Goal: Task Accomplishment & Management: Manage account settings

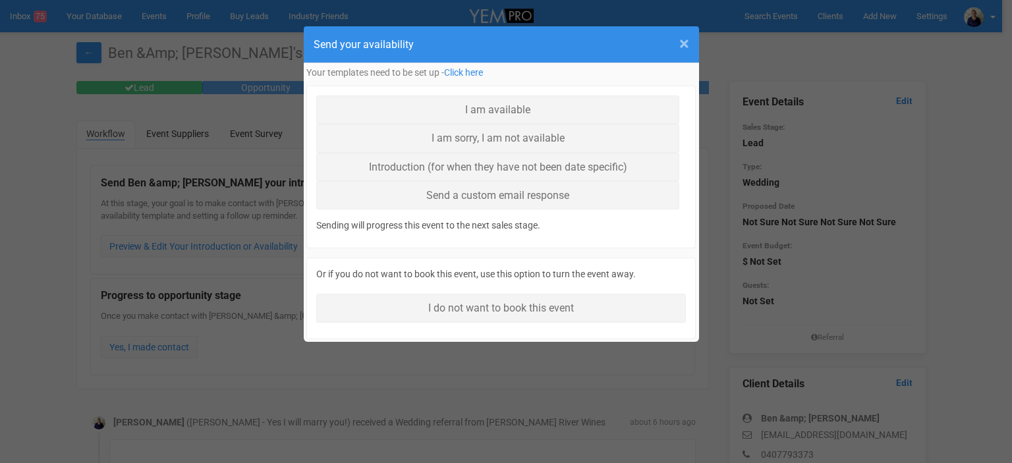
click at [684, 43] on span "×" at bounding box center [684, 44] width 10 height 22
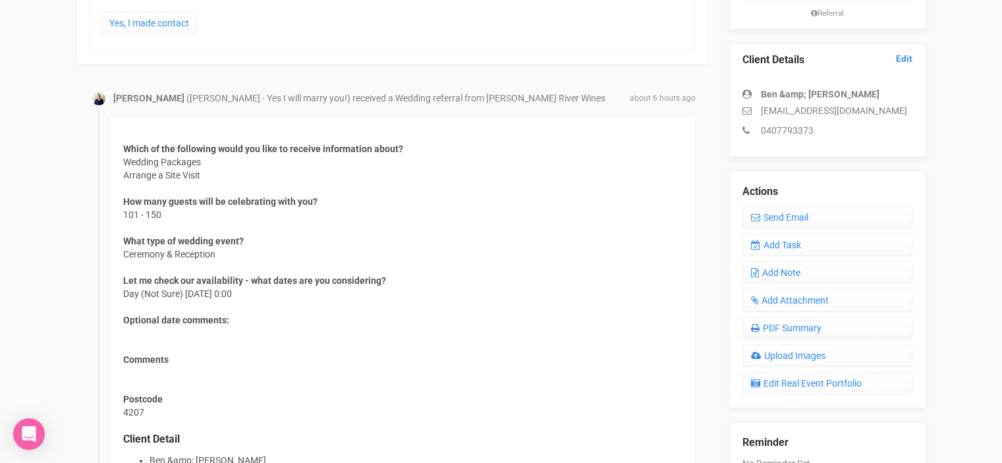
scroll to position [329, 0]
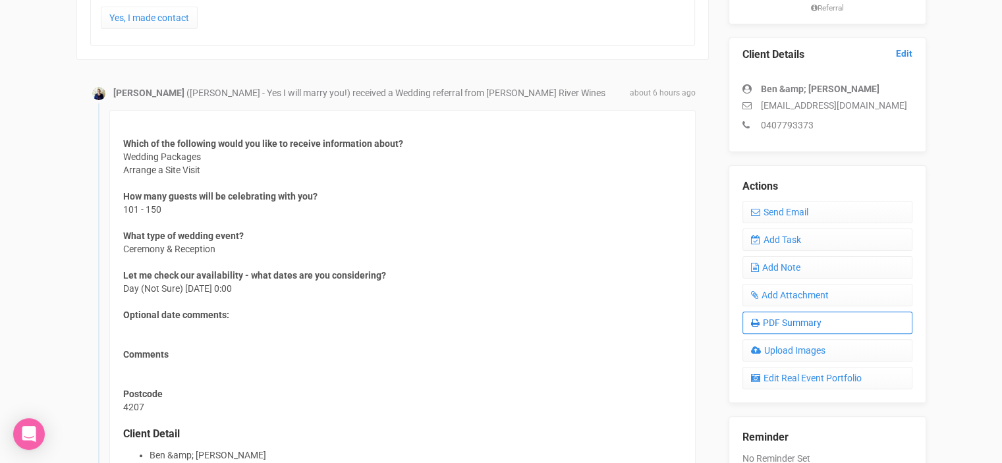
click at [788, 326] on link "PDF Summary" at bounding box center [828, 323] width 170 height 22
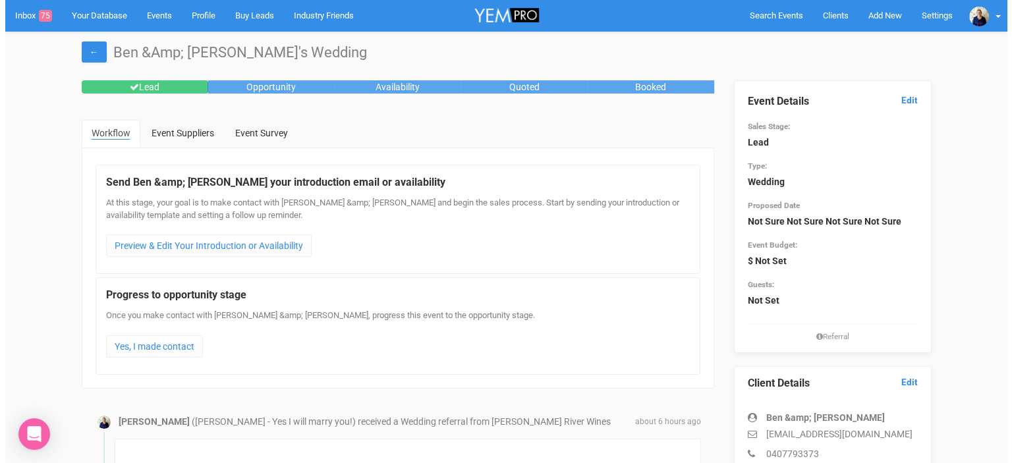
scroll to position [0, 0]
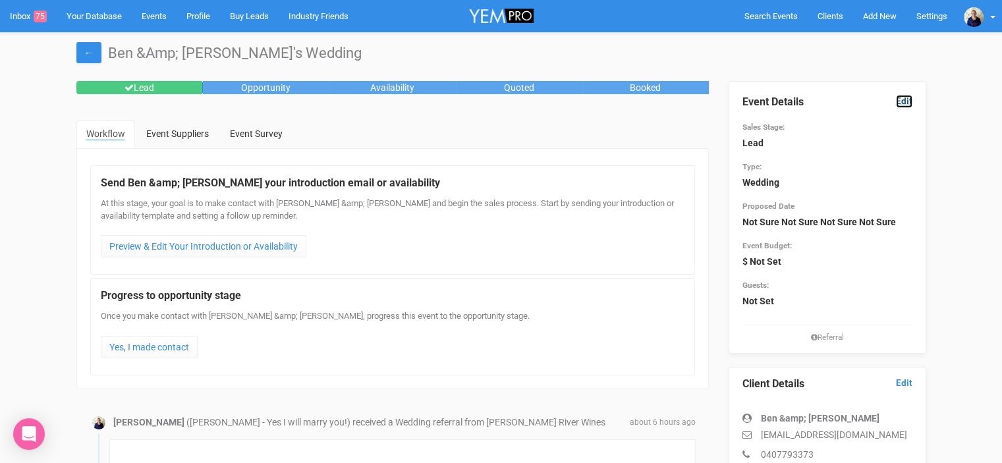
click at [904, 102] on link "Edit" at bounding box center [904, 101] width 16 height 13
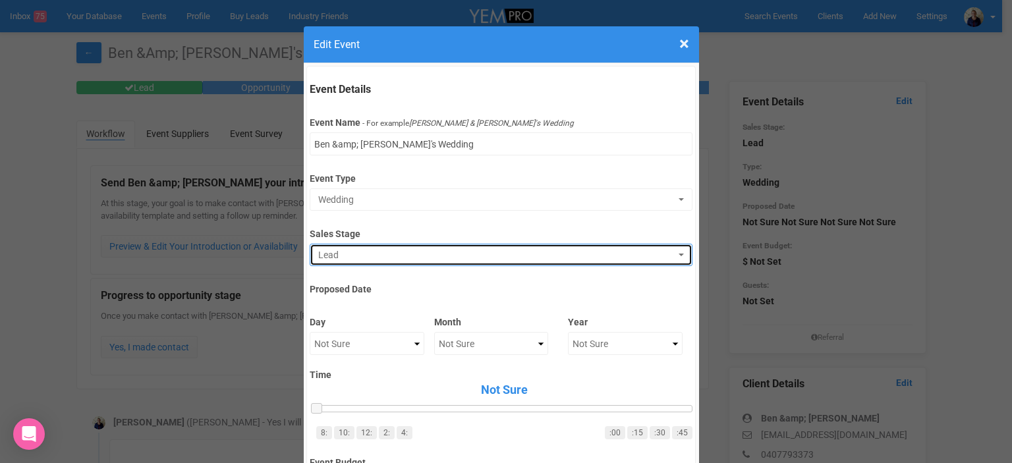
click at [356, 255] on span "Lead" at bounding box center [496, 254] width 357 height 13
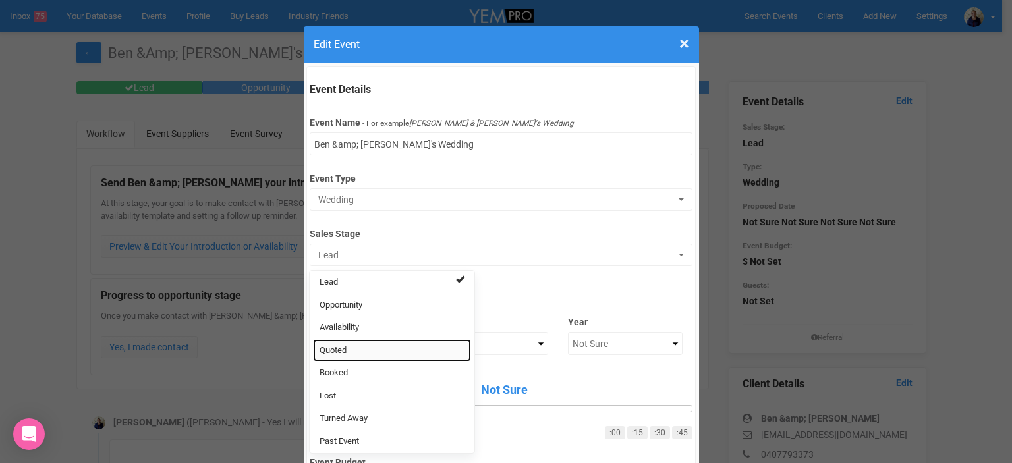
click at [358, 350] on link "Quoted" at bounding box center [392, 350] width 158 height 23
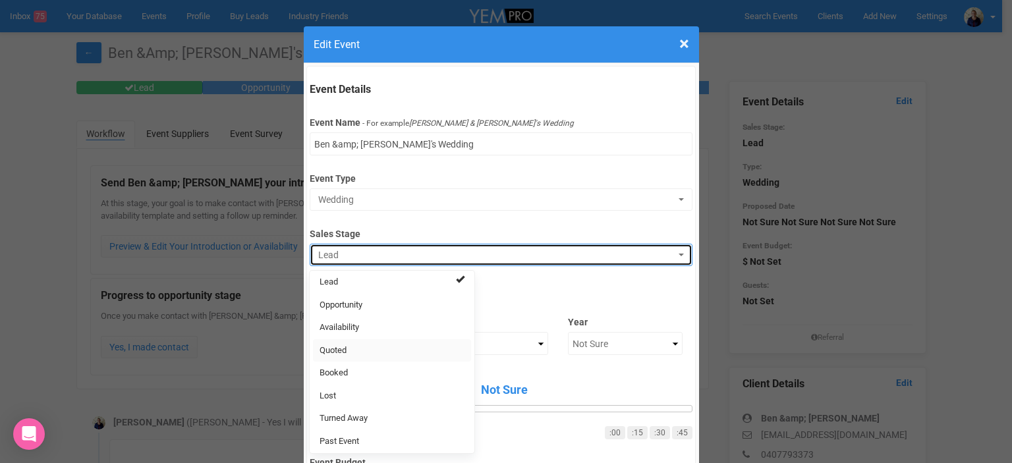
select select "9"
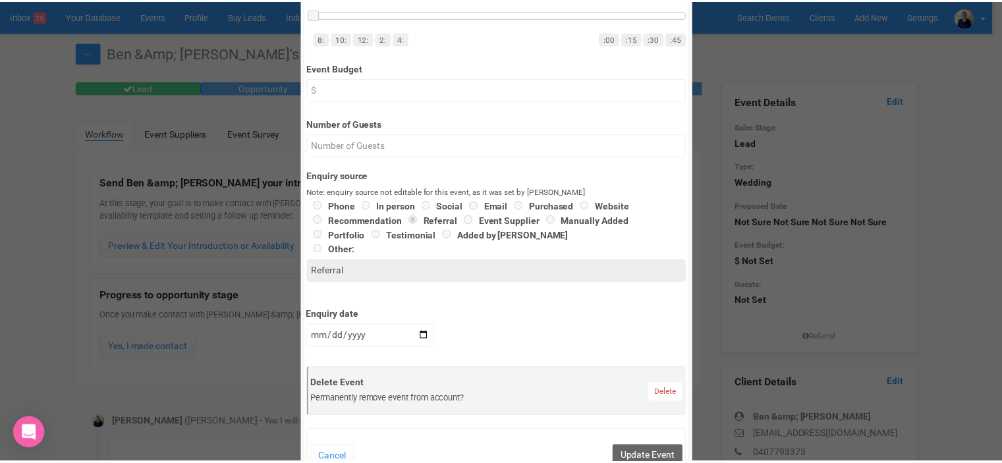
scroll to position [395, 0]
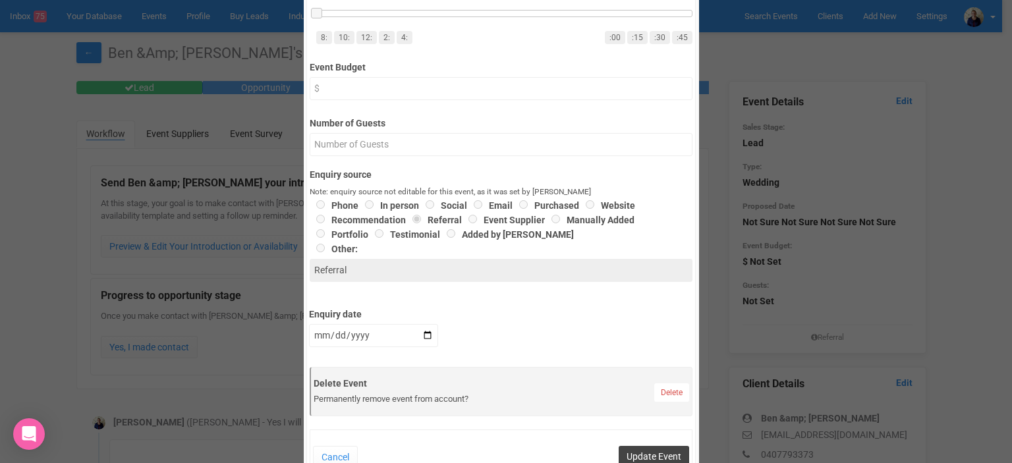
click at [645, 453] on button "Update Event" at bounding box center [654, 456] width 71 height 21
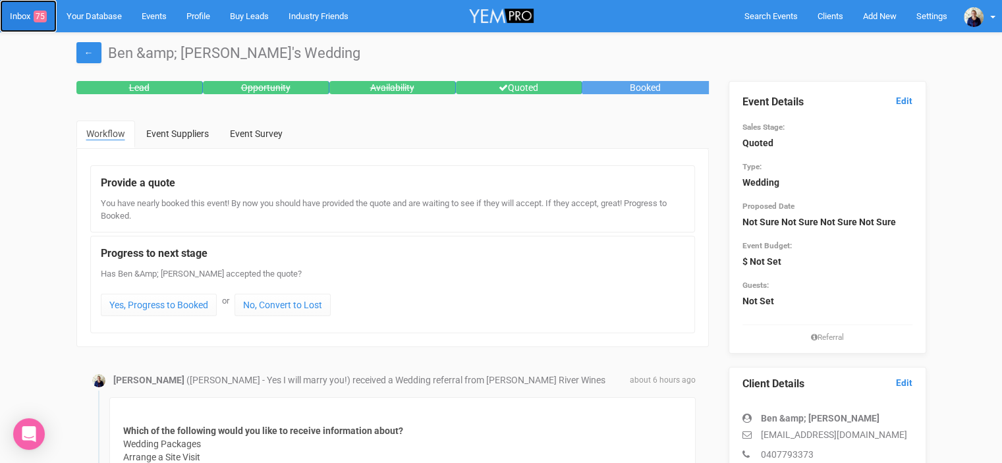
click at [15, 15] on link "Inbox 75" at bounding box center [28, 16] width 57 height 32
